Goal: Task Accomplishment & Management: Manage account settings

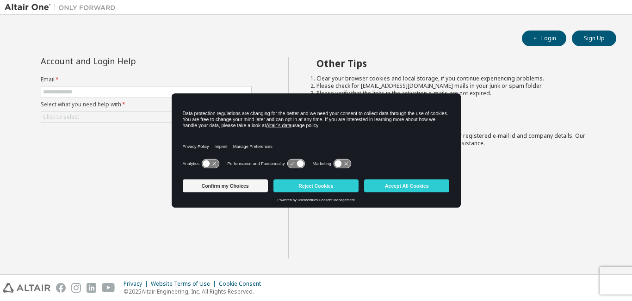
click at [335, 102] on div "Data protection regulations are changing for the better and we need your consen…" at bounding box center [316, 125] width 289 height 63
click at [384, 187] on button "Accept All Cookies" at bounding box center [406, 186] width 85 height 13
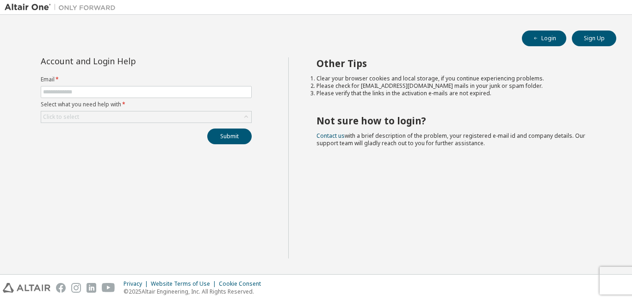
click at [172, 192] on div "Account and Login Help Email * Select what you need help with * Click to select…" at bounding box center [147, 157] width 284 height 201
click at [598, 38] on button "Sign Up" at bounding box center [594, 39] width 44 height 16
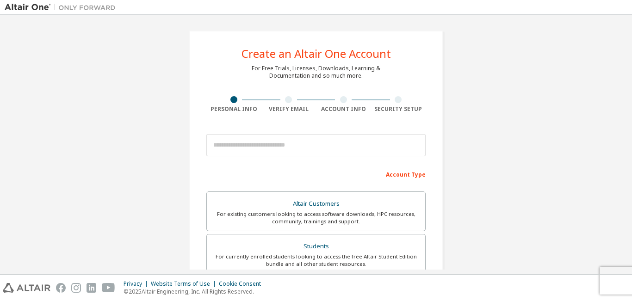
scroll to position [131, 0]
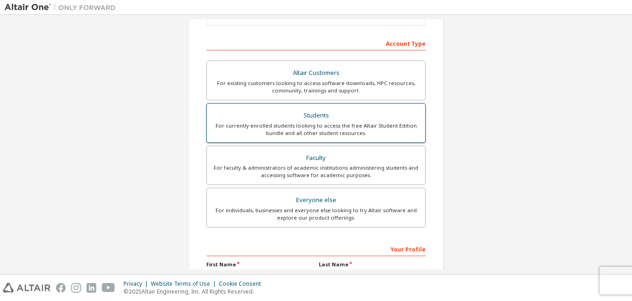
click at [304, 121] on div "Students" at bounding box center [315, 115] width 207 height 13
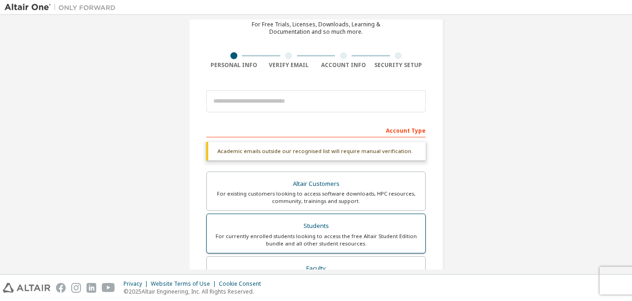
scroll to position [41, 0]
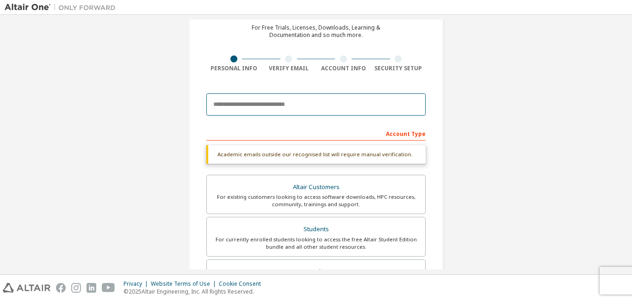
click at [290, 108] on input "email" at bounding box center [315, 104] width 219 height 22
type input "**********"
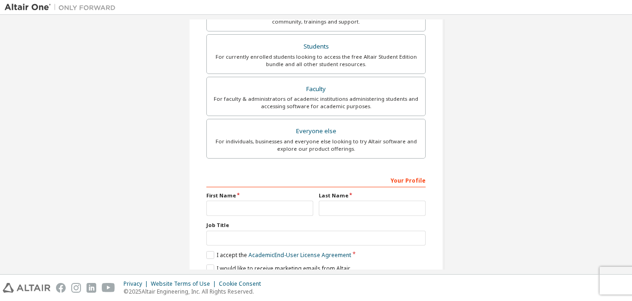
scroll to position [240, 0]
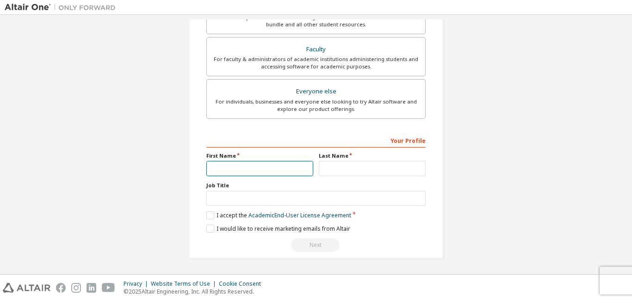
click at [265, 165] on input "text" at bounding box center [259, 168] width 107 height 15
type input "*****"
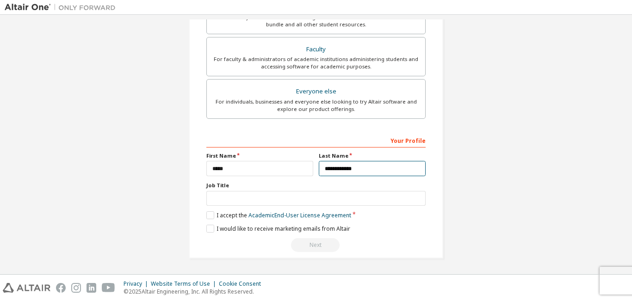
type input "**********"
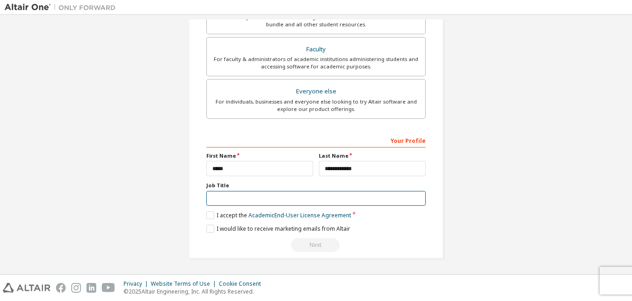
click at [258, 197] on input "text" at bounding box center [315, 198] width 219 height 15
type input "*******"
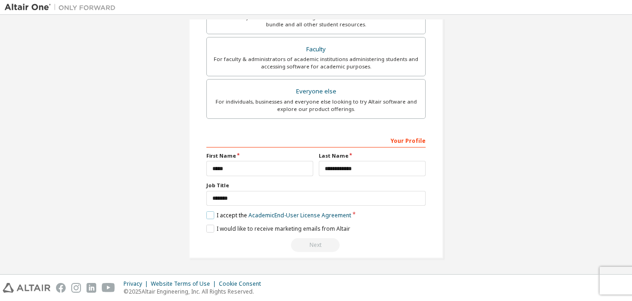
click at [209, 216] on label "I accept the Academic End-User License Agreement" at bounding box center [278, 215] width 145 height 8
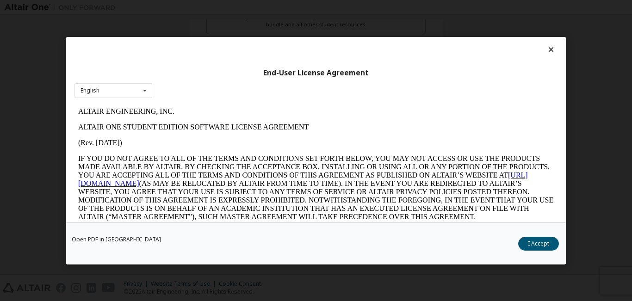
scroll to position [0, 0]
click at [538, 242] on button "I Accept" at bounding box center [538, 243] width 41 height 14
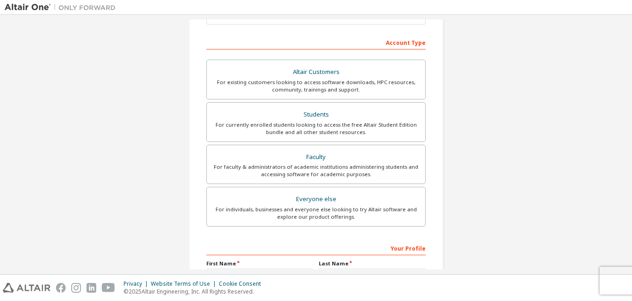
scroll to position [240, 0]
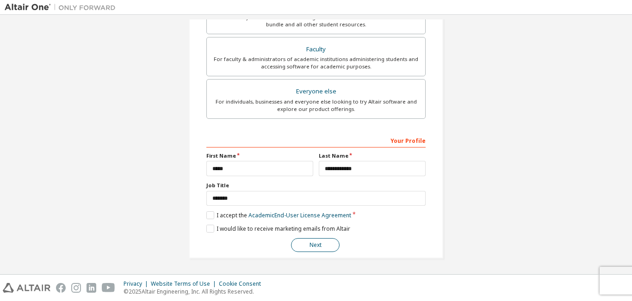
click at [324, 244] on button "Next" at bounding box center [315, 245] width 49 height 14
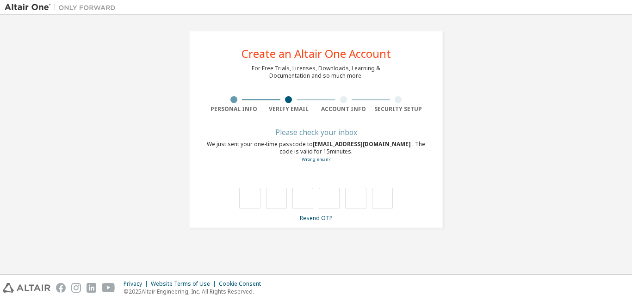
scroll to position [0, 0]
type input "*"
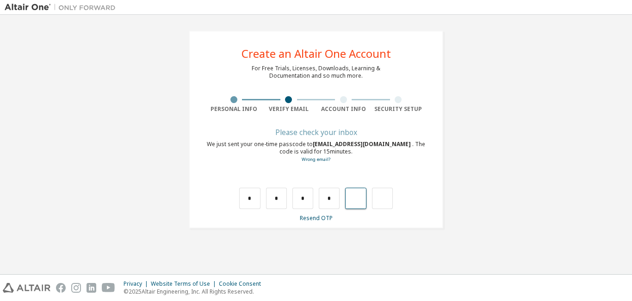
type input "*"
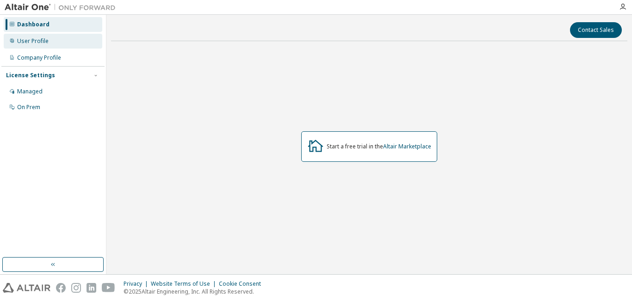
click at [32, 45] on div "User Profile" at bounding box center [53, 41] width 99 height 15
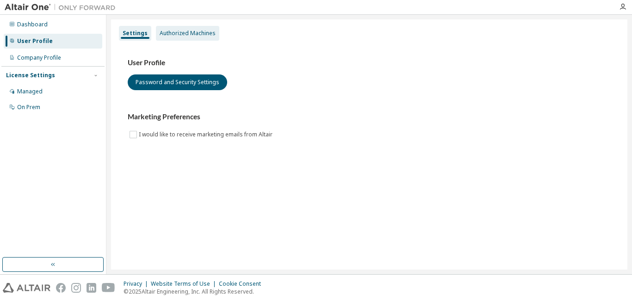
click at [181, 35] on div "Authorized Machines" at bounding box center [188, 33] width 56 height 7
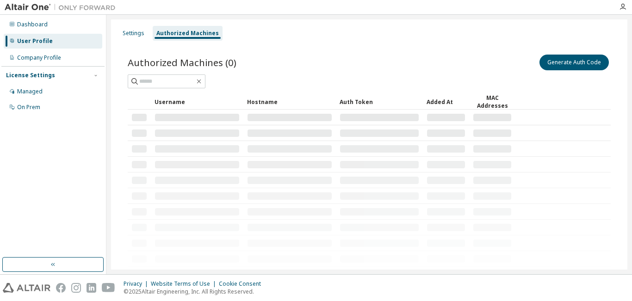
click at [181, 35] on div "Authorized Machines" at bounding box center [187, 33] width 62 height 7
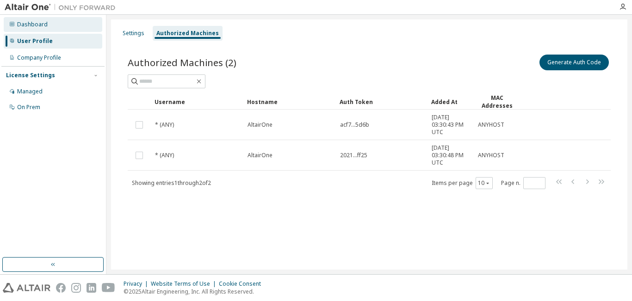
click at [35, 24] on div "Dashboard" at bounding box center [32, 24] width 31 height 7
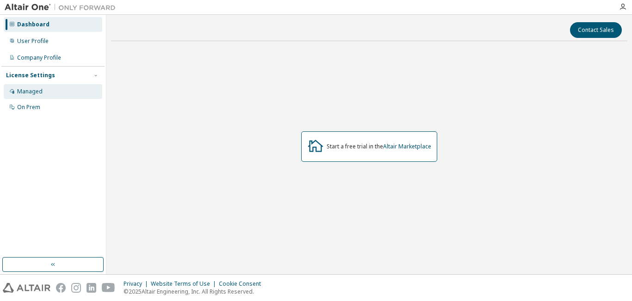
click at [23, 90] on div "Managed" at bounding box center [29, 91] width 25 height 7
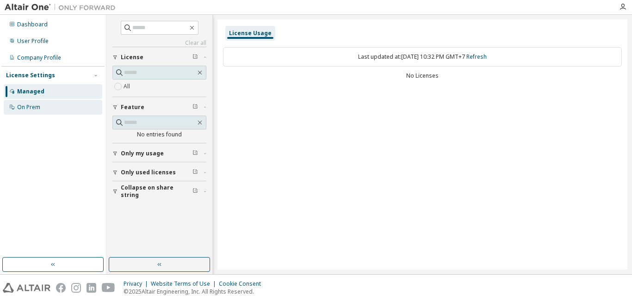
click at [33, 106] on div "On Prem" at bounding box center [28, 107] width 23 height 7
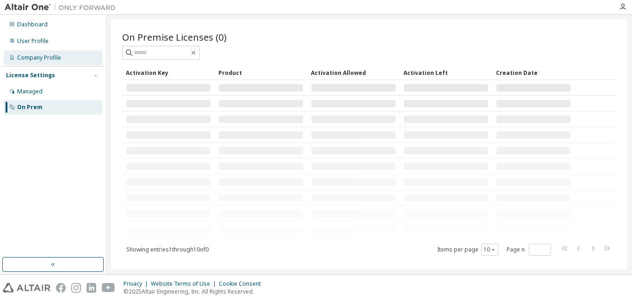
click at [41, 56] on div "Company Profile" at bounding box center [39, 57] width 44 height 7
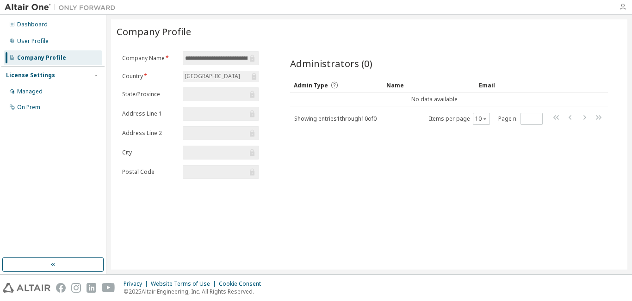
click at [621, 7] on icon "button" at bounding box center [622, 6] width 7 height 7
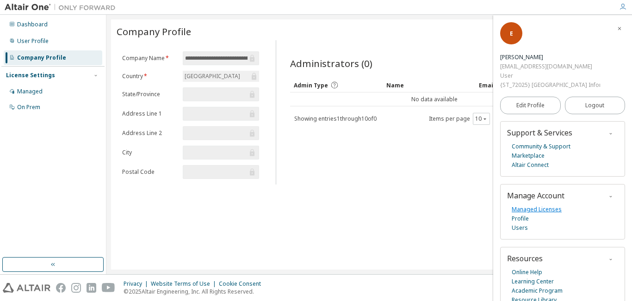
click at [536, 211] on link "Managed Licenses" at bounding box center [537, 209] width 50 height 9
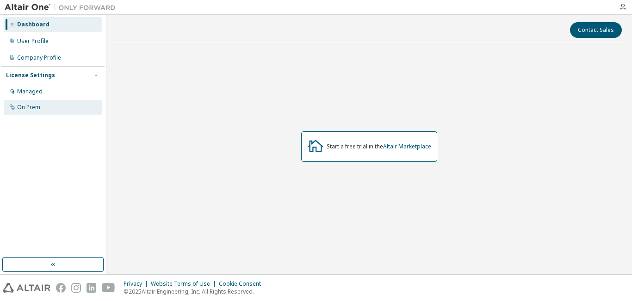
click at [25, 104] on div "On Prem" at bounding box center [28, 107] width 23 height 7
